Goal: Information Seeking & Learning: Learn about a topic

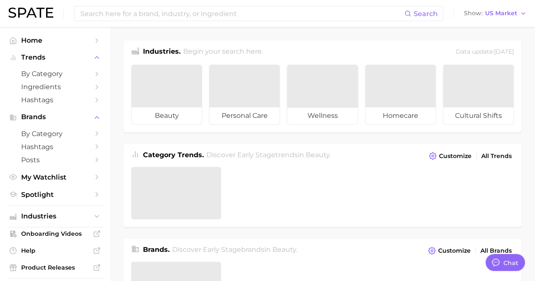
type textarea "x"
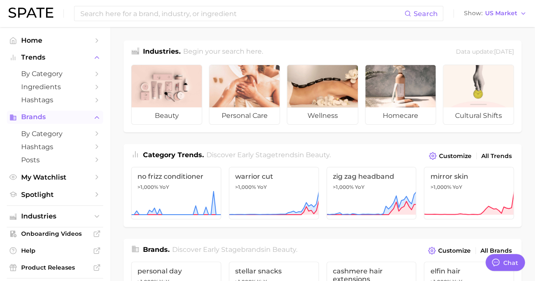
click at [38, 118] on span "Brands" at bounding box center [55, 117] width 68 height 8
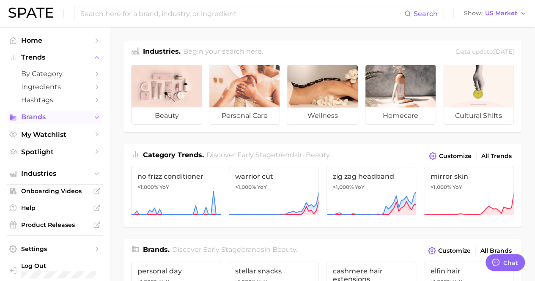
click at [44, 119] on span "Brands" at bounding box center [55, 117] width 68 height 8
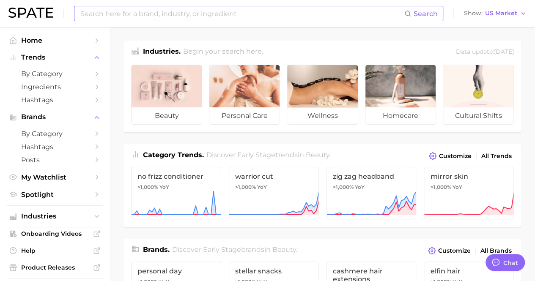
click at [130, 16] on input at bounding box center [242, 13] width 325 height 14
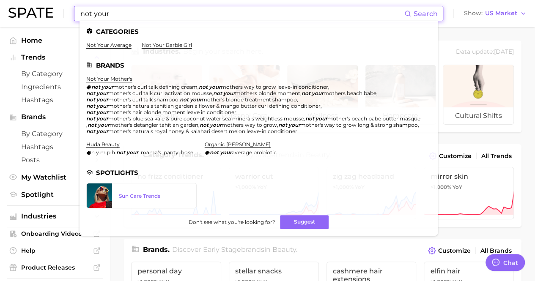
type input "not your"
click at [93, 82] on li "not your mother's not your mother's curl talk defining cream , not your mothers…" at bounding box center [253, 105] width 335 height 59
click at [100, 77] on link "not your mother's" at bounding box center [109, 79] width 46 height 6
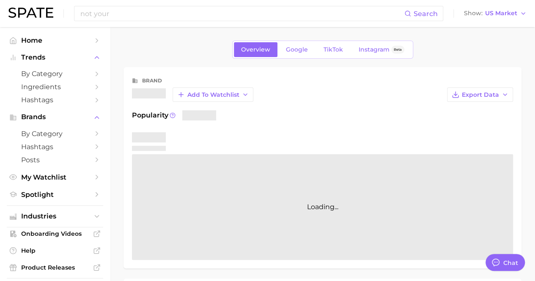
type textarea "x"
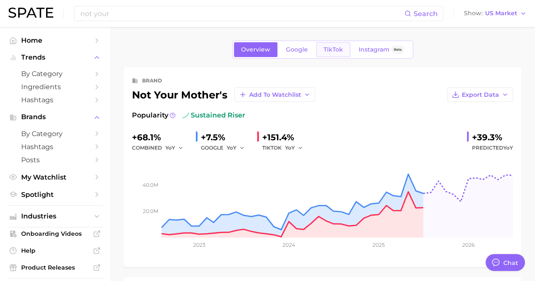
click at [330, 44] on link "TikTok" at bounding box center [333, 49] width 34 height 15
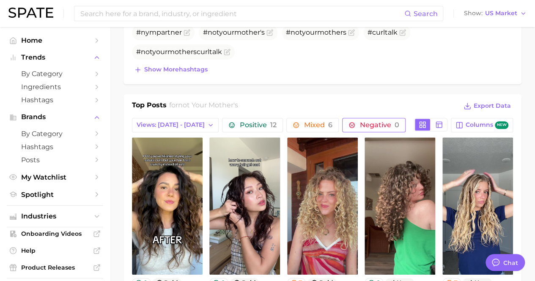
scroll to position [381, 0]
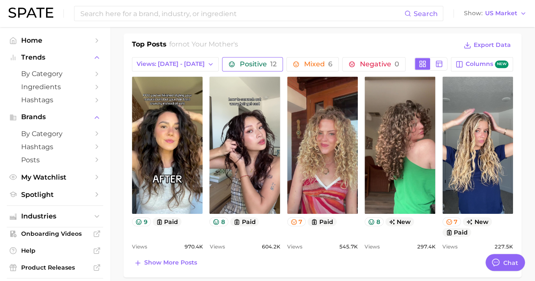
click at [224, 58] on button "Positive 12" at bounding box center [252, 64] width 61 height 14
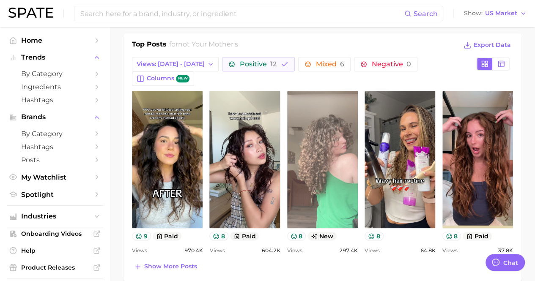
scroll to position [0, 0]
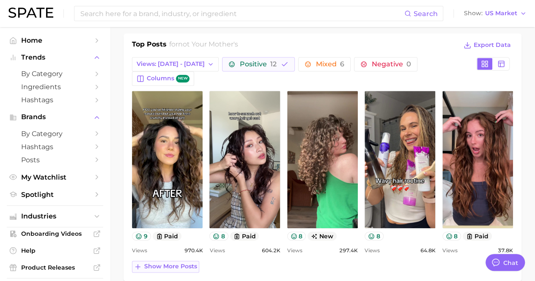
click at [173, 263] on span "Show more posts" at bounding box center [170, 266] width 53 height 7
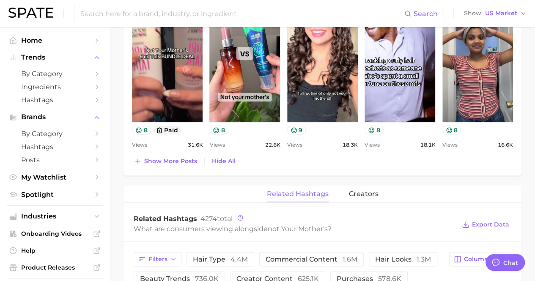
scroll to position [677, 0]
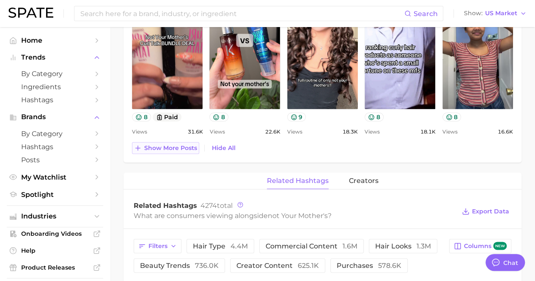
click at [157, 144] on span "Show more posts" at bounding box center [170, 147] width 53 height 7
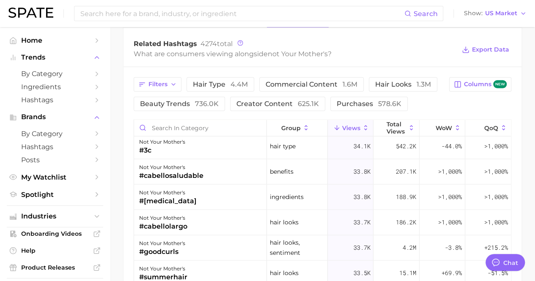
scroll to position [1100, 0]
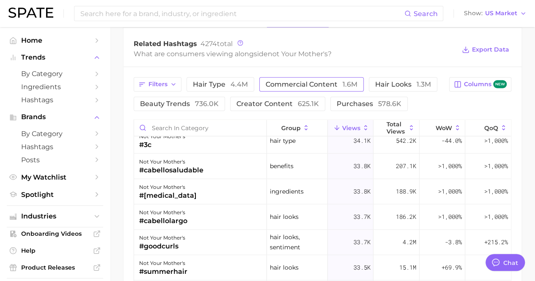
click at [299, 81] on span "commercial content 1.6m" at bounding box center [312, 84] width 92 height 7
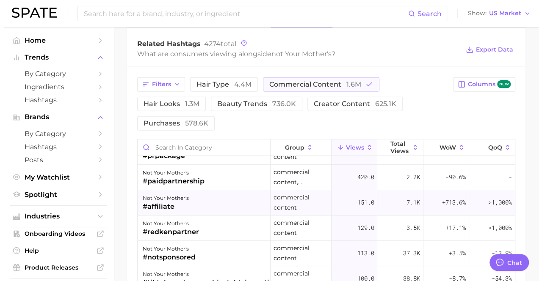
scroll to position [127, 0]
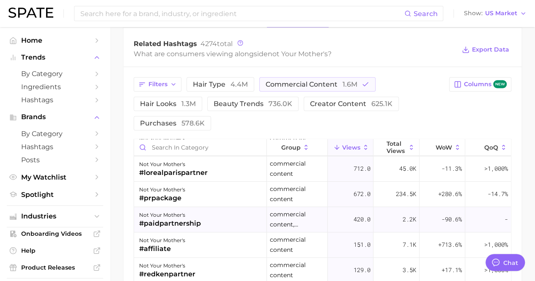
click at [149, 219] on div "#paidpartnership" at bounding box center [170, 224] width 62 height 10
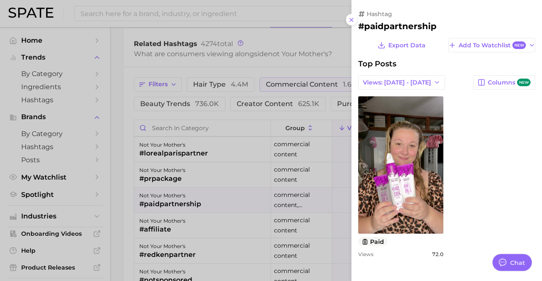
scroll to position [0, 0]
click at [350, 16] on icon at bounding box center [351, 19] width 7 height 7
